Goal: Task Accomplishment & Management: Use online tool/utility

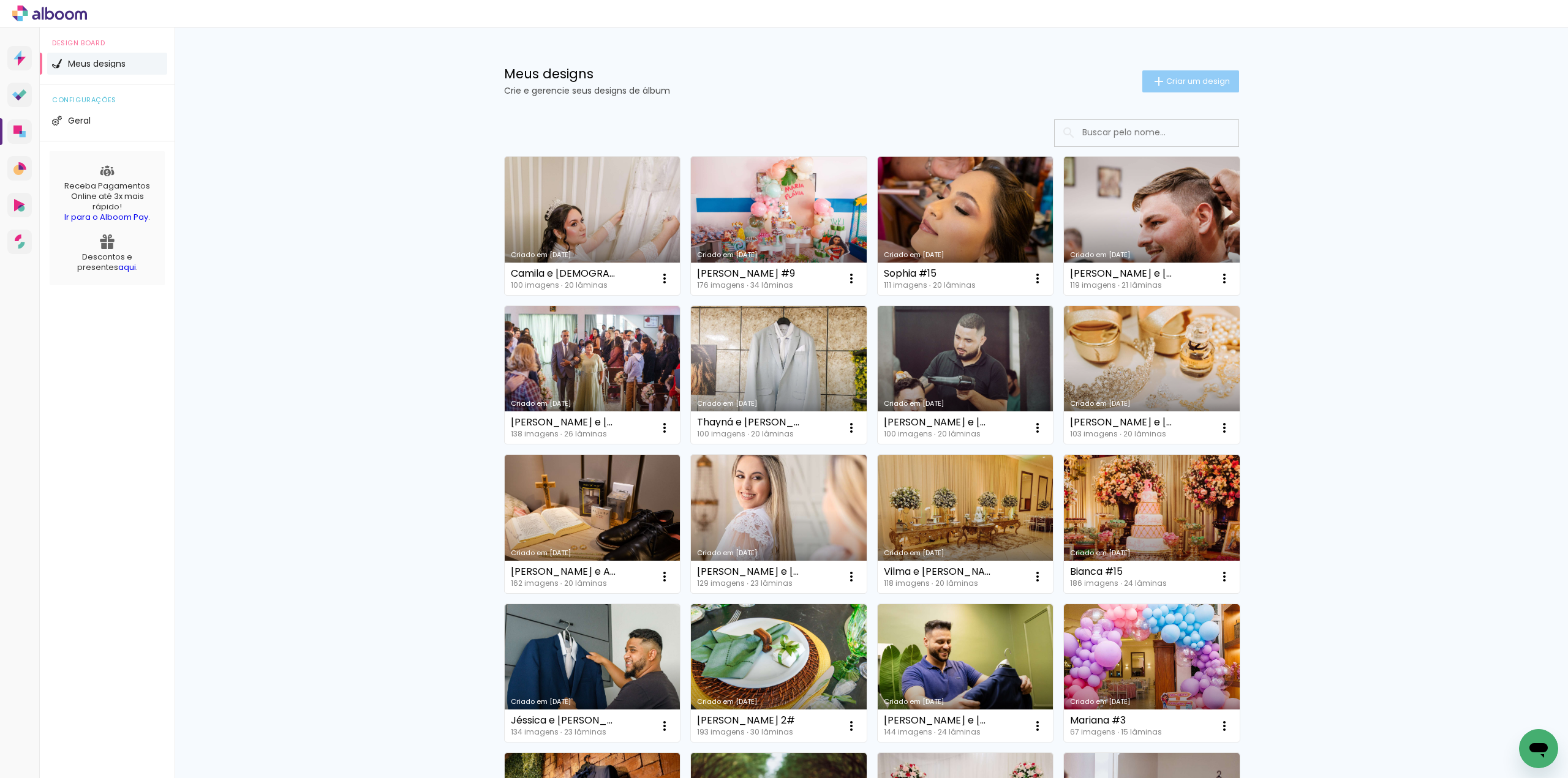
click at [1201, 81] on span "Criar um design" at bounding box center [1198, 81] width 64 height 8
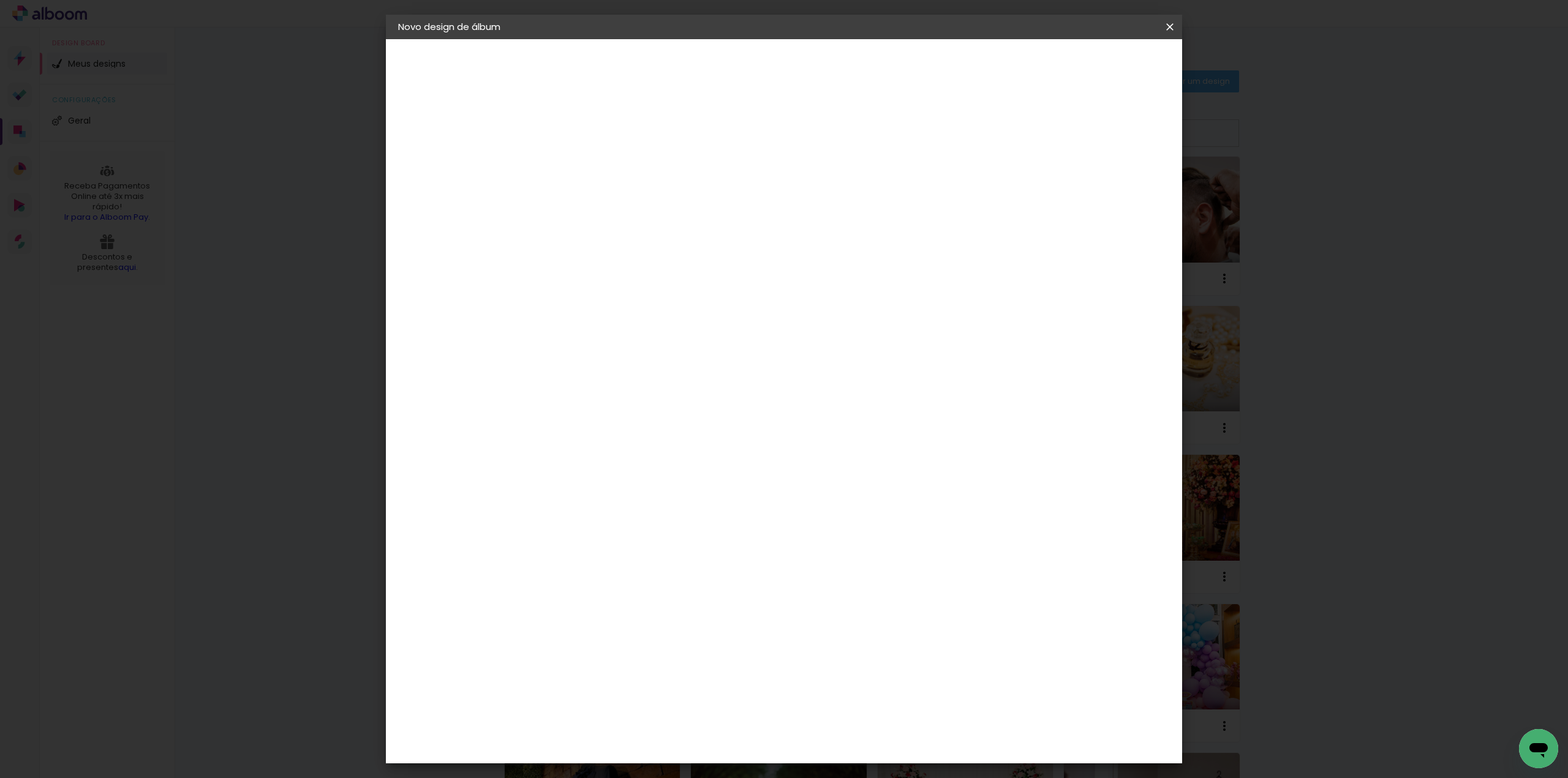
click at [599, 160] on input at bounding box center [599, 164] width 0 height 19
type input "[PERSON_NAME] e [PERSON_NAME]"
type paper-input "[PERSON_NAME] e [PERSON_NAME]"
click at [0, 0] on slot "Avançar" at bounding box center [0, 0] width 0 height 0
click at [828, 178] on paper-item "Tamanho Livre" at bounding box center [770, 186] width 118 height 27
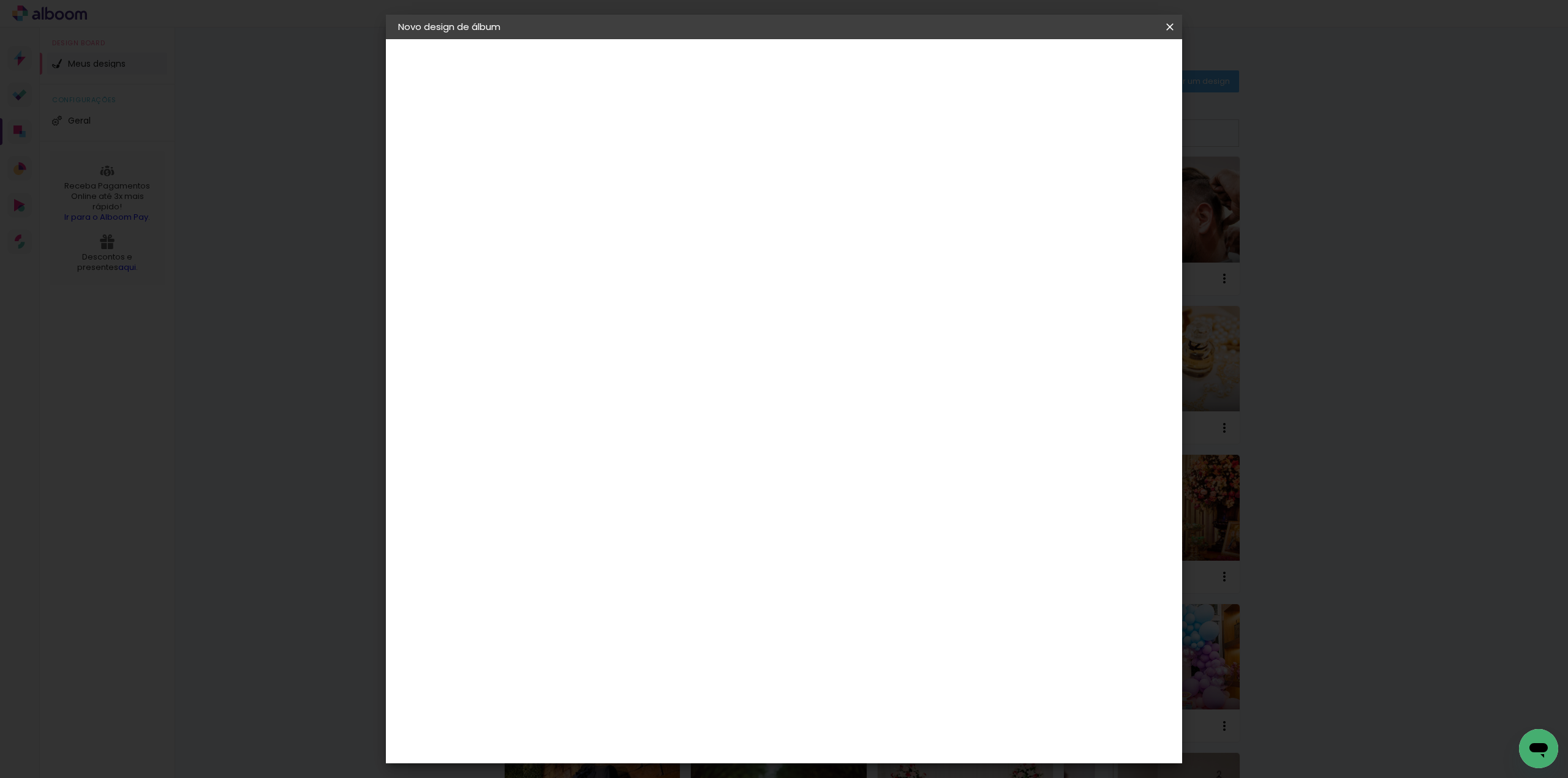
click at [828, 58] on paper-button "Avançar" at bounding box center [798, 64] width 60 height 21
drag, startPoint x: 576, startPoint y: 347, endPoint x: 531, endPoint y: 339, distance: 45.7
click at [531, 39] on quentale-album-spec "Iniciar design Iniciar design" at bounding box center [784, 39] width 796 height 0
type input "3"
type input "25,4"
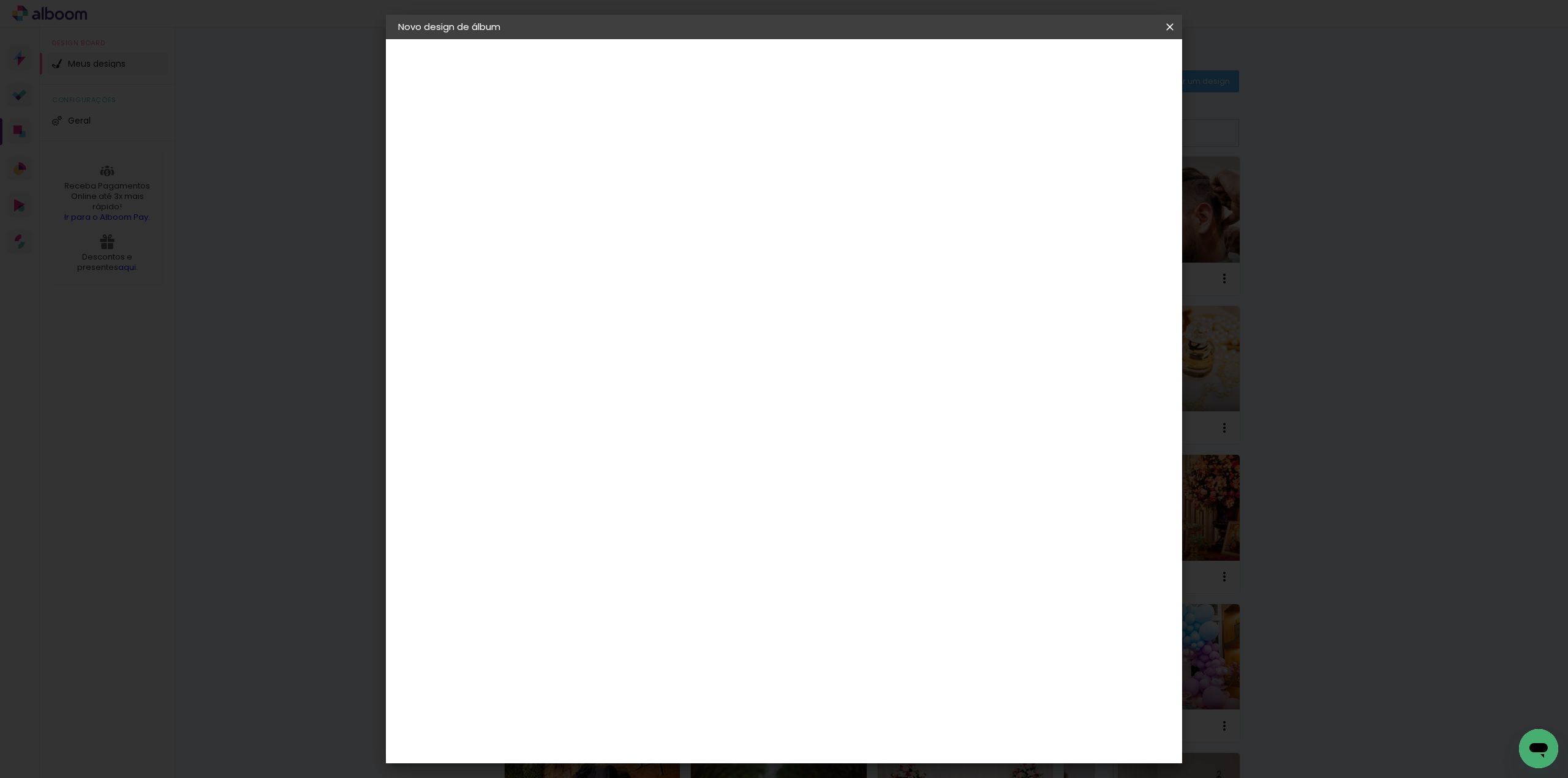
type paper-input "25,4"
type input "61"
type paper-input "61"
click at [1093, 64] on span "Iniciar design" at bounding box center [1065, 64] width 56 height 8
